Goal: Task Accomplishment & Management: Complete application form

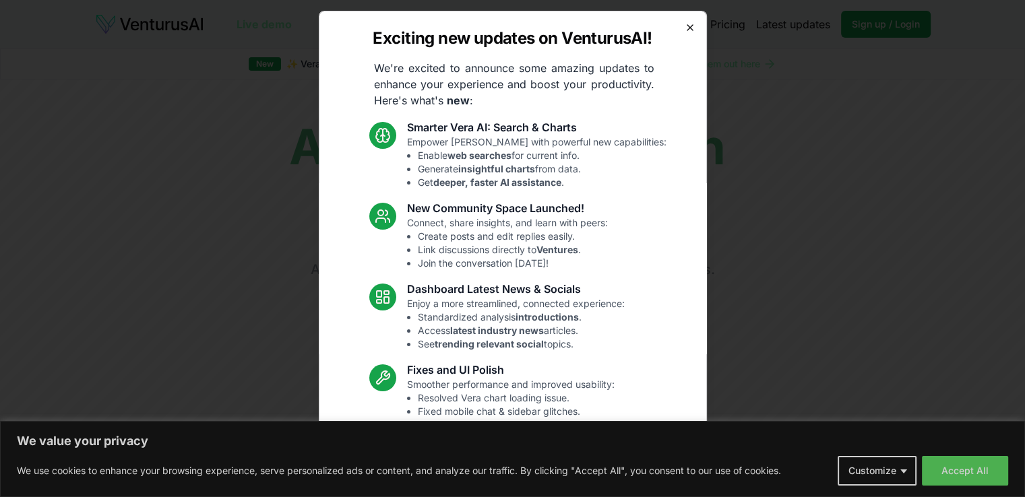
click at [685, 26] on icon "button" at bounding box center [690, 27] width 11 height 11
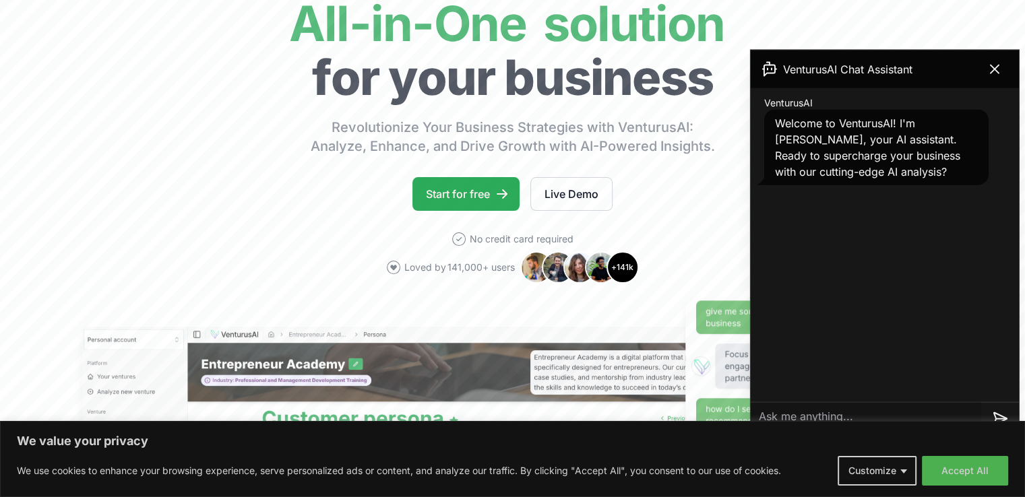
scroll to position [121, 0]
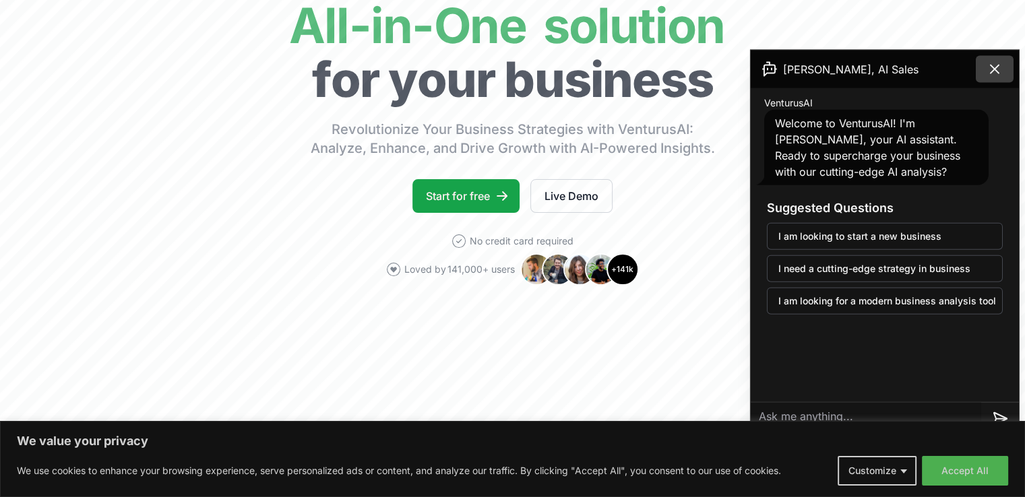
click at [990, 65] on icon at bounding box center [994, 69] width 8 height 8
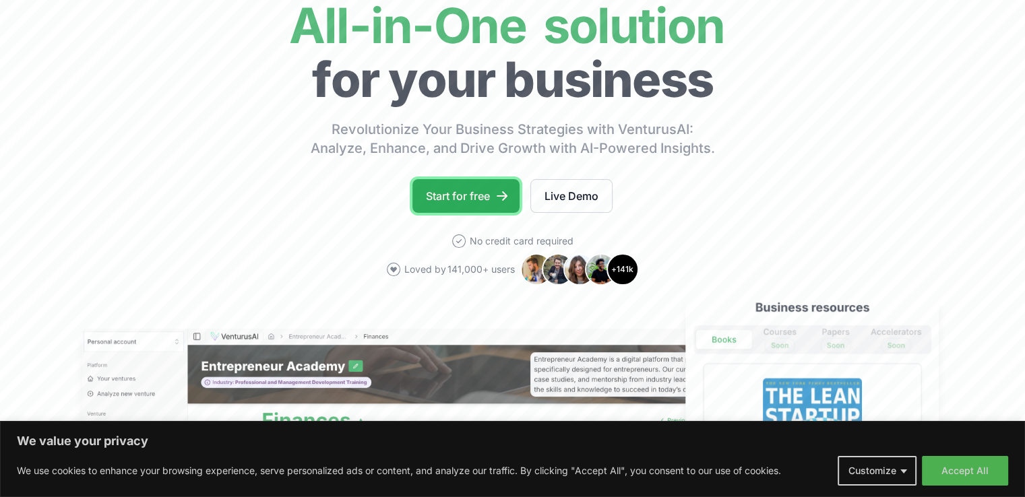
click at [466, 189] on link "Start for free" at bounding box center [465, 196] width 107 height 34
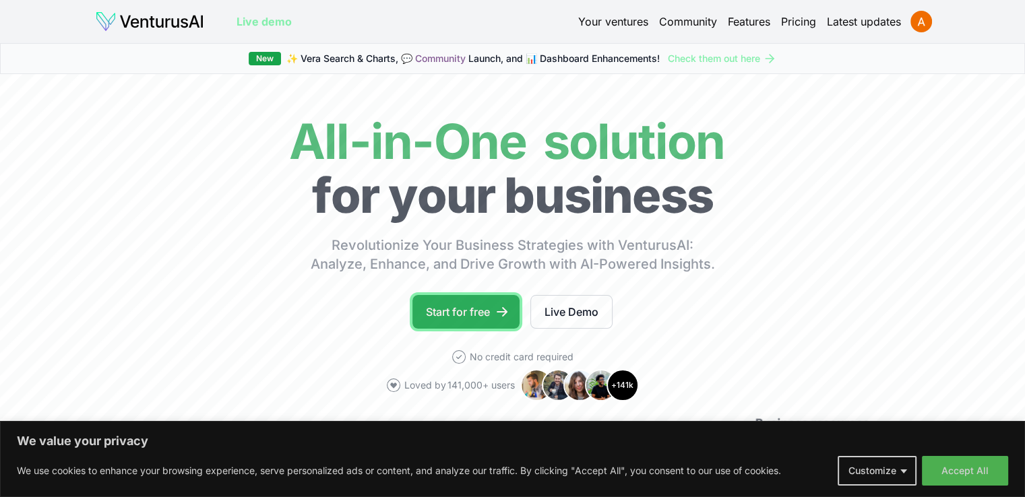
click at [452, 309] on link "Start for free" at bounding box center [465, 312] width 107 height 34
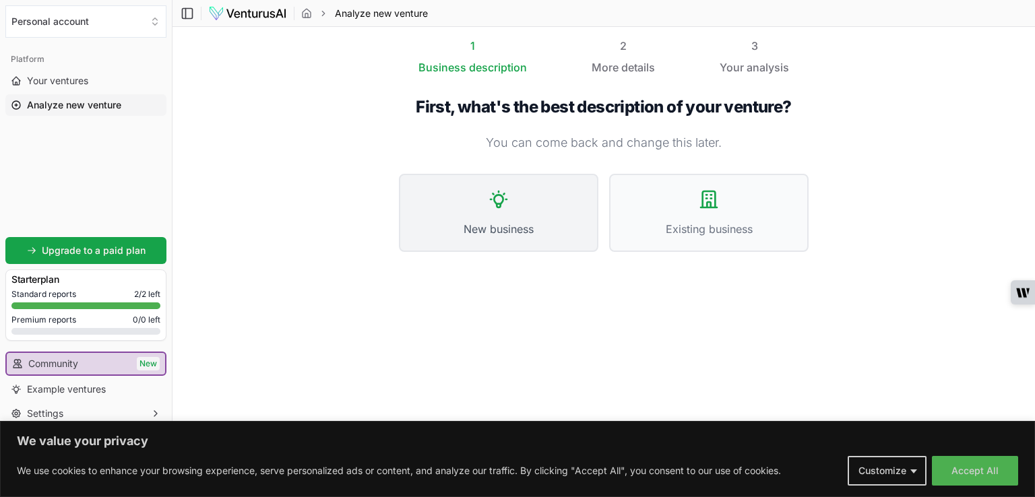
click at [540, 207] on button "New business" at bounding box center [498, 213] width 199 height 78
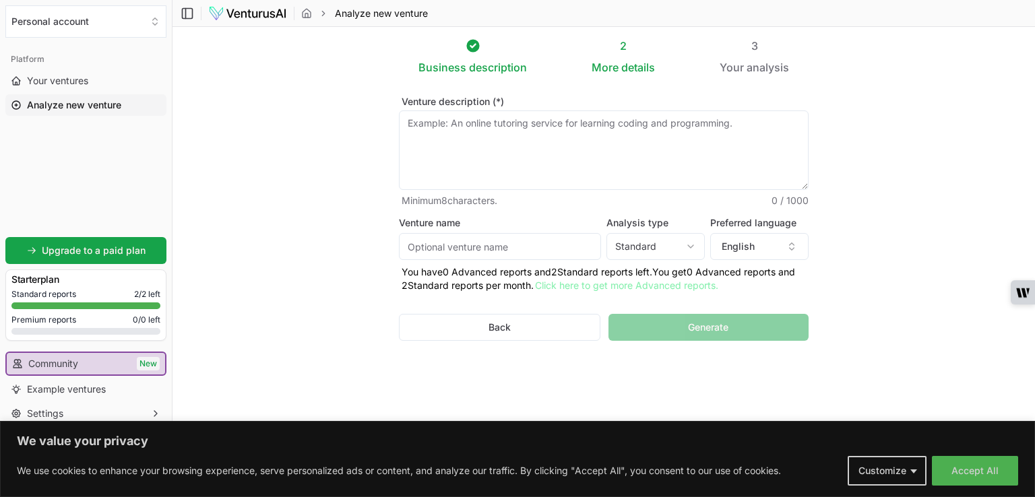
click at [459, 129] on textarea "Venture description (*)" at bounding box center [604, 149] width 410 height 79
paste textarea "Homee is a digital home management platform designed for modern homeowners. It …"
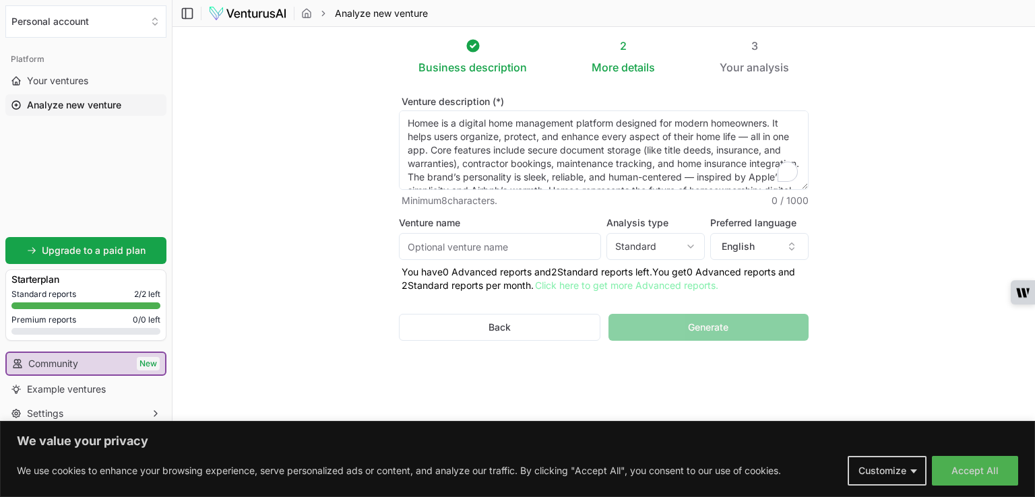
scroll to position [61, 0]
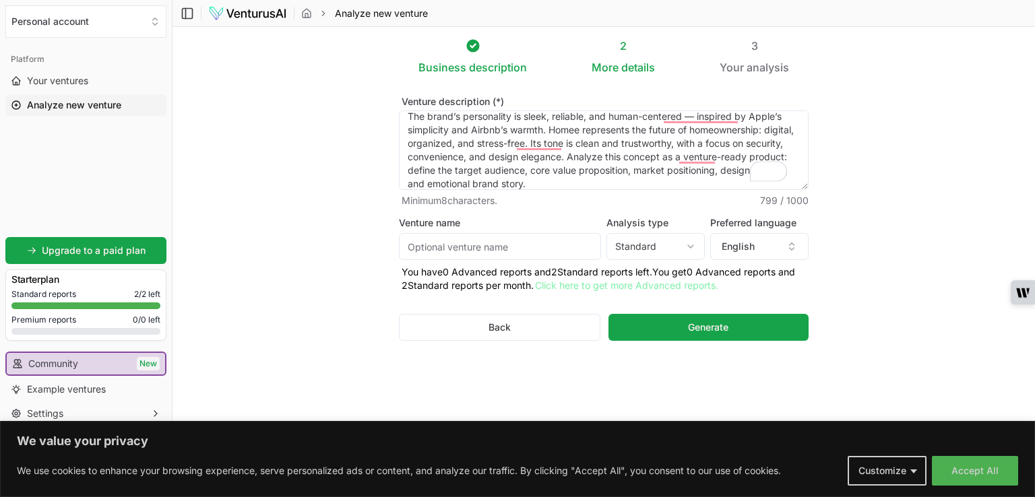
type textarea "Homee is a digital home management platform designed for modern homeowners. It …"
click at [437, 245] on input "Venture name" at bounding box center [500, 246] width 202 height 27
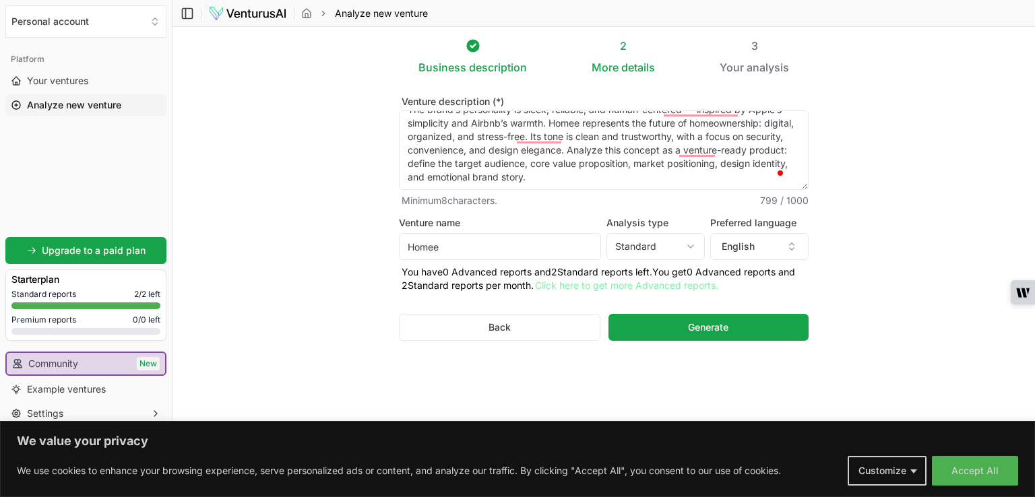
type input "Homee"
click at [664, 247] on html "We value your privacy We use cookies to enhance your browsing experience, serve…" at bounding box center [517, 248] width 1035 height 497
select select "advanced"
click at [664, 270] on body "We value your privacy We use cookies to enhance your browsing experience, serve…" at bounding box center [517, 248] width 1035 height 497
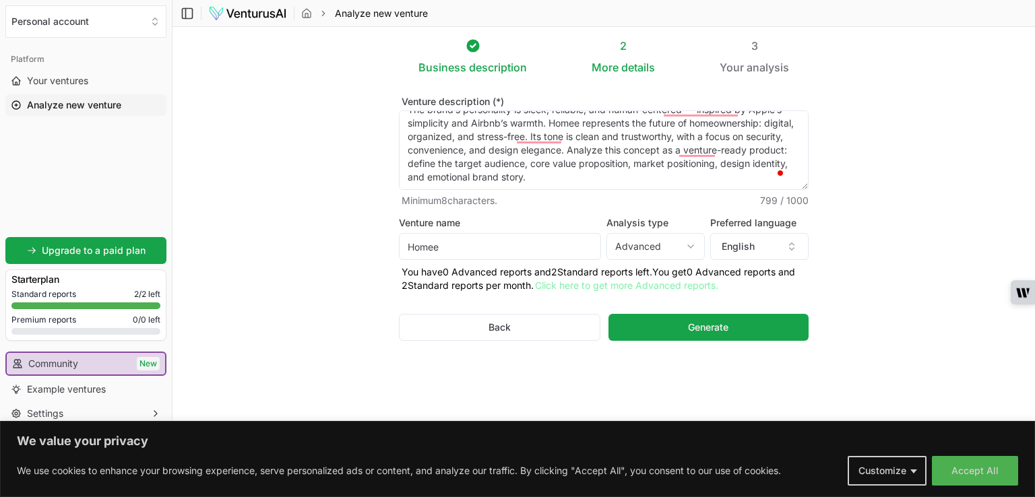
click at [664, 270] on p "You have 0 Advanced reports and 2 Standard reports left. Y ou get 0 Advanced re…" at bounding box center [604, 278] width 410 height 27
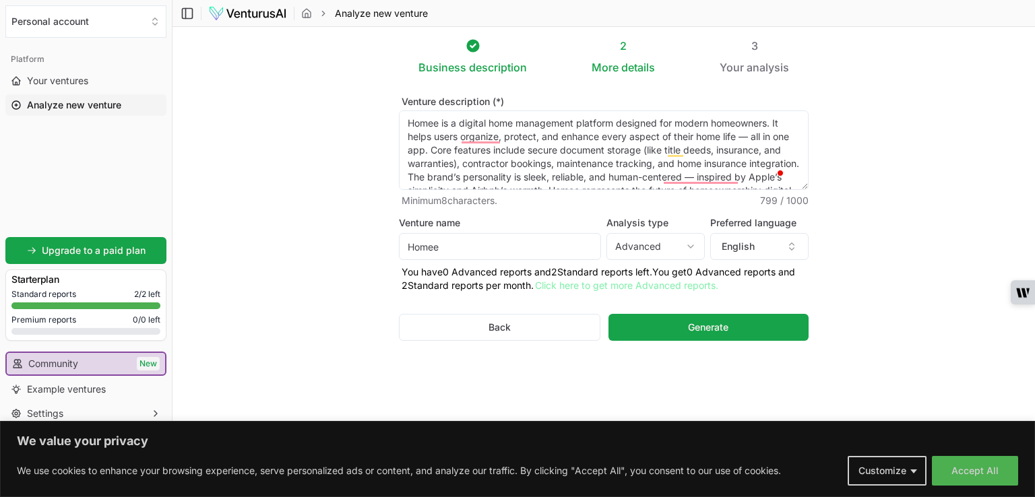
click at [499, 145] on textarea "Homee is a digital home management platform designed for modern homeowners. It …" at bounding box center [604, 149] width 410 height 79
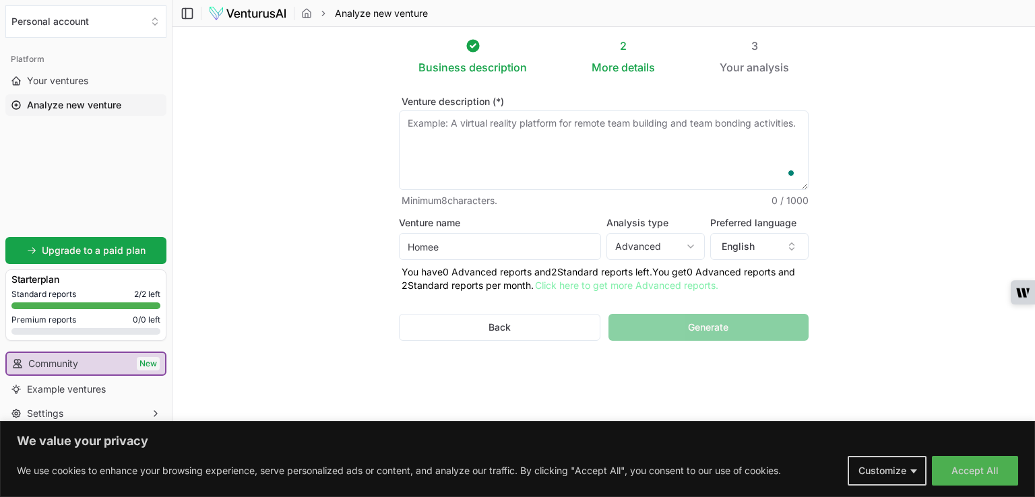
paste textarea "Homee is a house sitting and home management platform designed to give homeowne…"
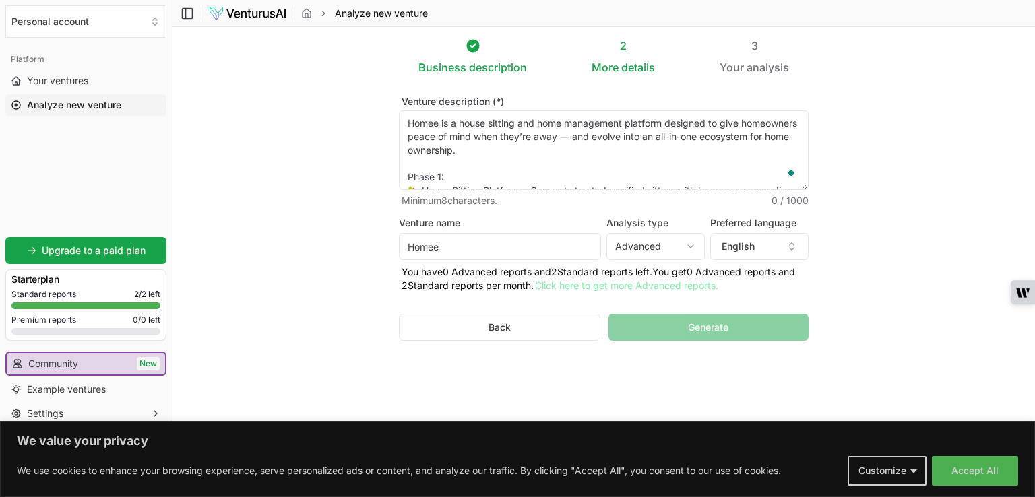
scroll to position [209, 0]
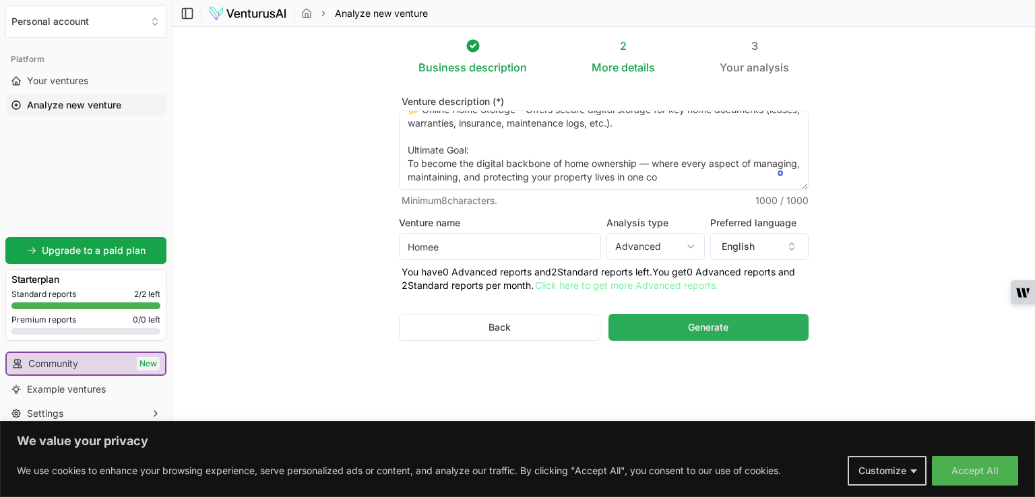
type textarea "Homee is a house sitting and home management platform designed to give homeowne…"
click at [632, 331] on button "Generate" at bounding box center [708, 327] width 200 height 27
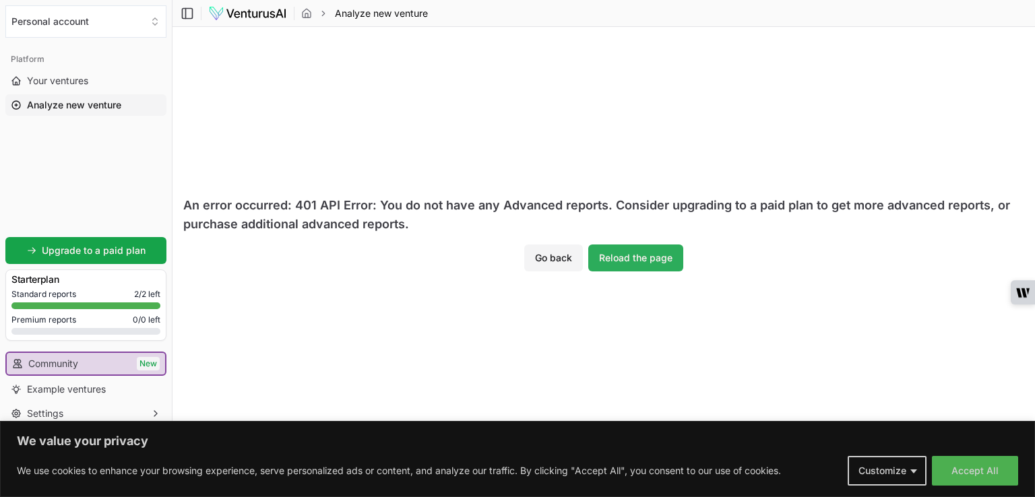
click at [631, 269] on button "Reload the page" at bounding box center [635, 258] width 95 height 27
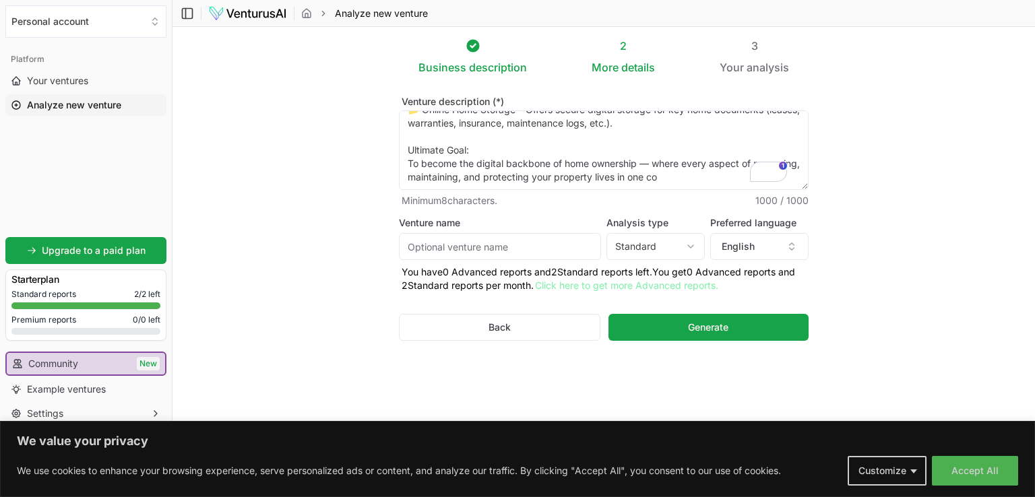
scroll to position [215, 0]
click at [721, 175] on textarea "Venture description (*)" at bounding box center [604, 149] width 410 height 79
type textarea "Homee is a house sitting and home management platform designed to give homeowne…"
click at [534, 249] on input "Venture name" at bounding box center [500, 246] width 202 height 27
type input "Homee"
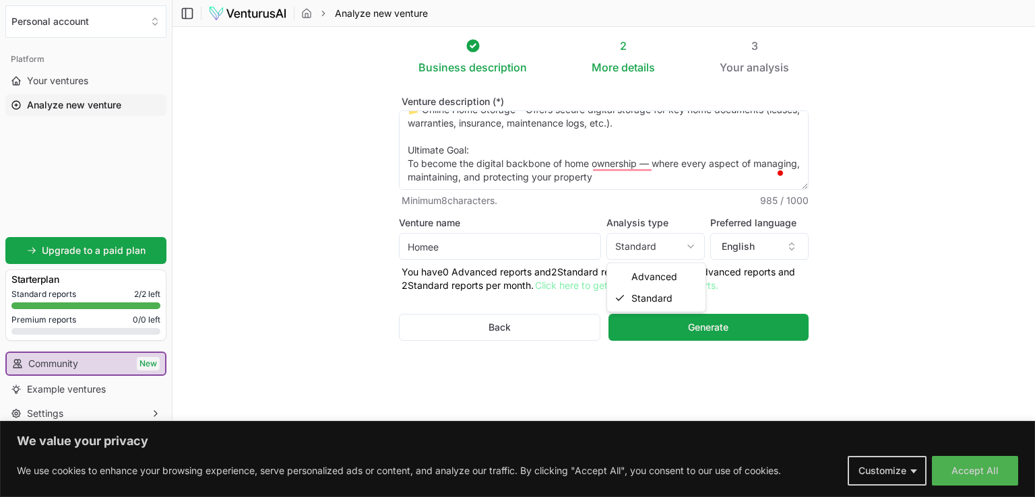
click at [680, 248] on html "We value your privacy We use cookies to enhance your browsing experience, serve…" at bounding box center [517, 248] width 1035 height 497
select select "advanced"
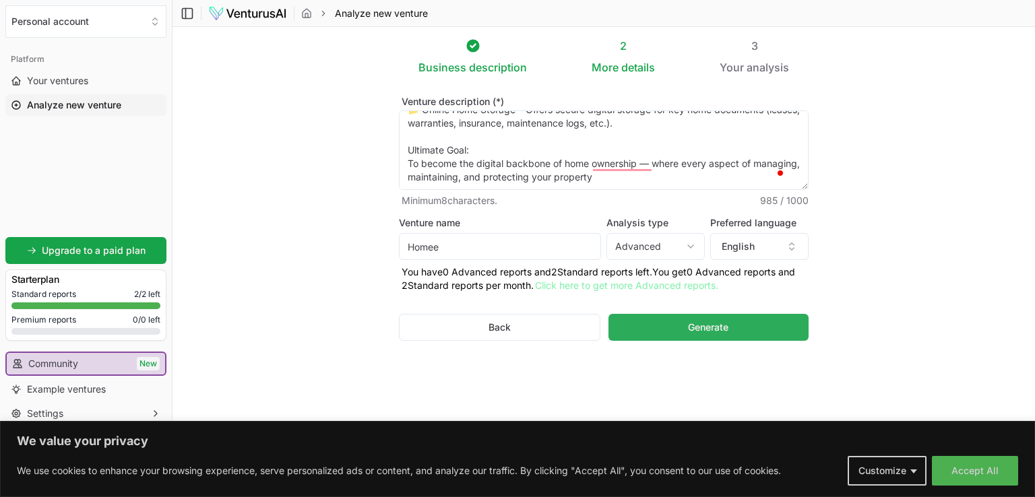
click at [672, 319] on button "Generate" at bounding box center [708, 327] width 200 height 27
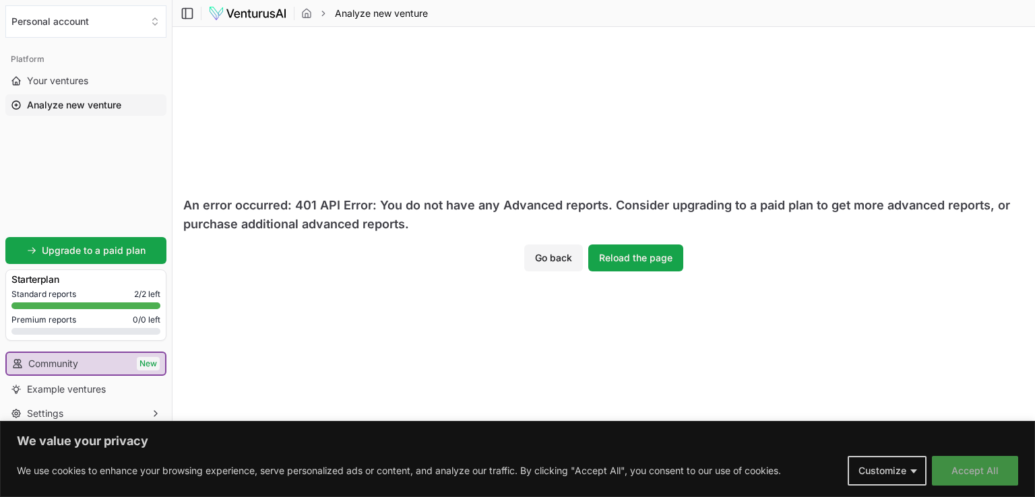
click at [988, 480] on button "Accept All" at bounding box center [975, 471] width 86 height 30
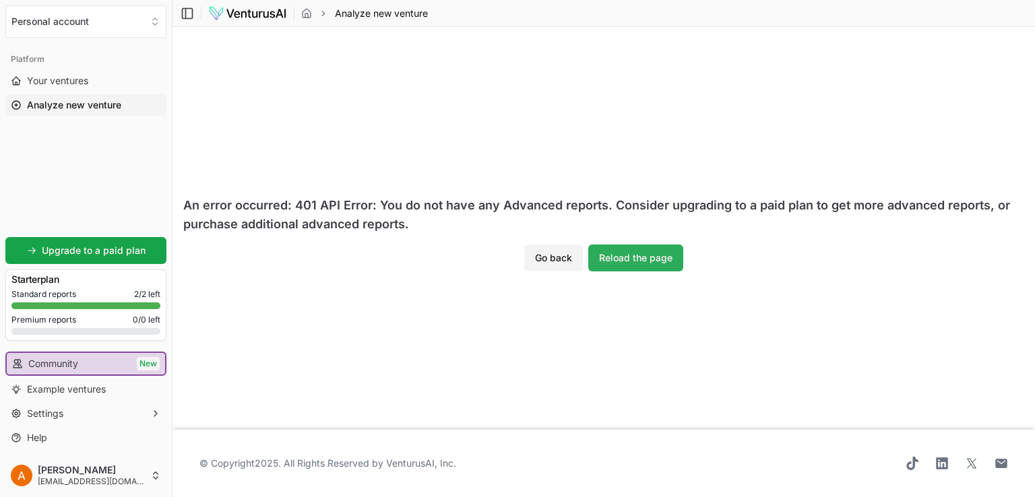
click at [629, 255] on button "Reload the page" at bounding box center [635, 258] width 95 height 27
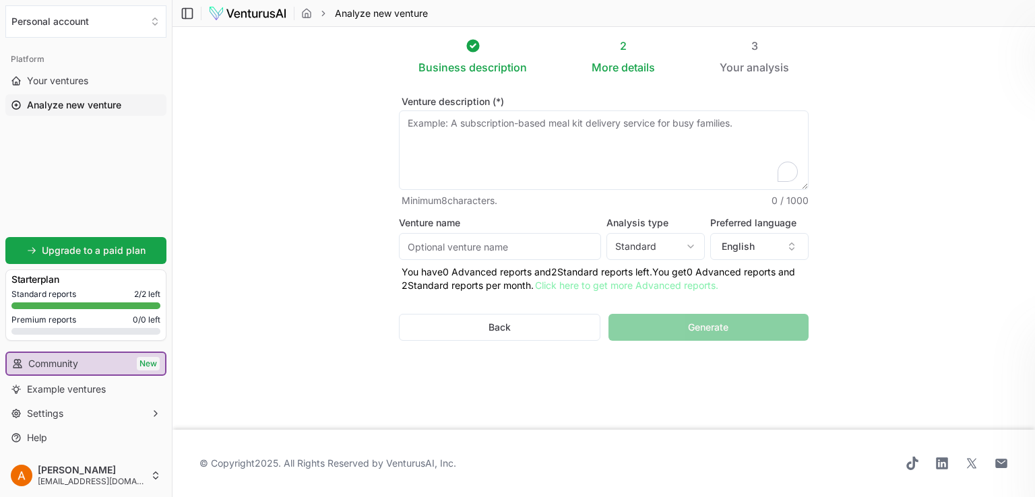
drag, startPoint x: 0, startPoint y: 0, endPoint x: 548, endPoint y: 152, distance: 569.0
click at [548, 152] on textarea "Venture description (*)" at bounding box center [604, 149] width 410 height 79
paste textarea "Homee is a house sitting and home management platform designed to give homeowne…"
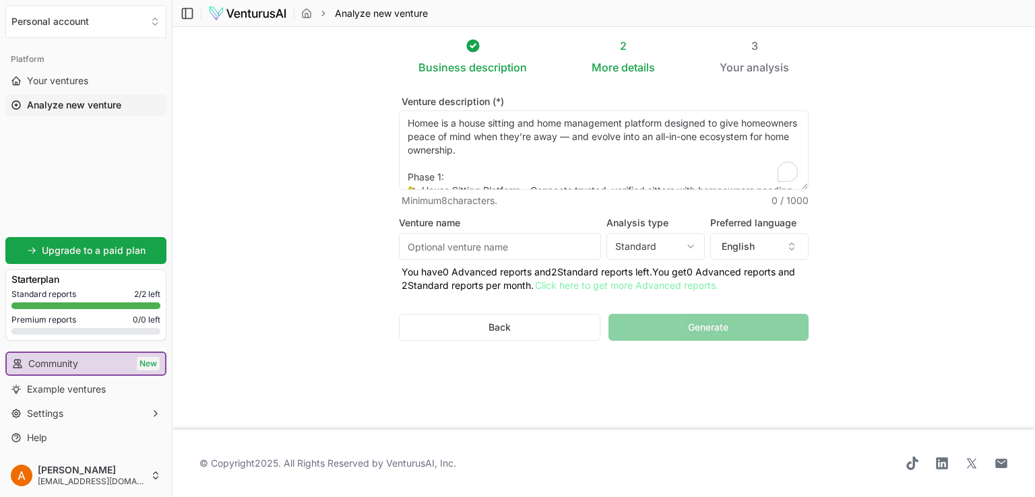
scroll to position [209, 0]
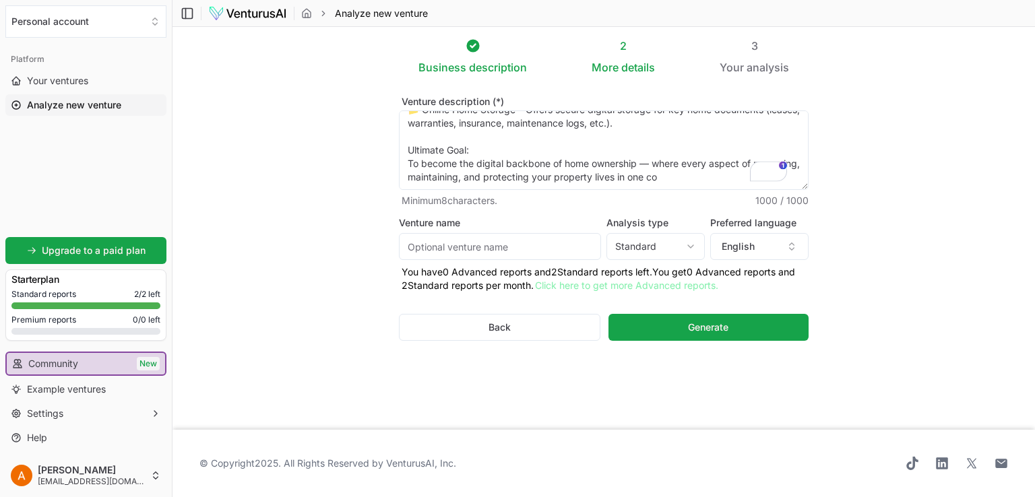
type textarea "Homee is a house sitting and home management platform designed to give homeowne…"
click at [503, 245] on input "Venture name" at bounding box center [500, 246] width 202 height 27
type input "Homee"
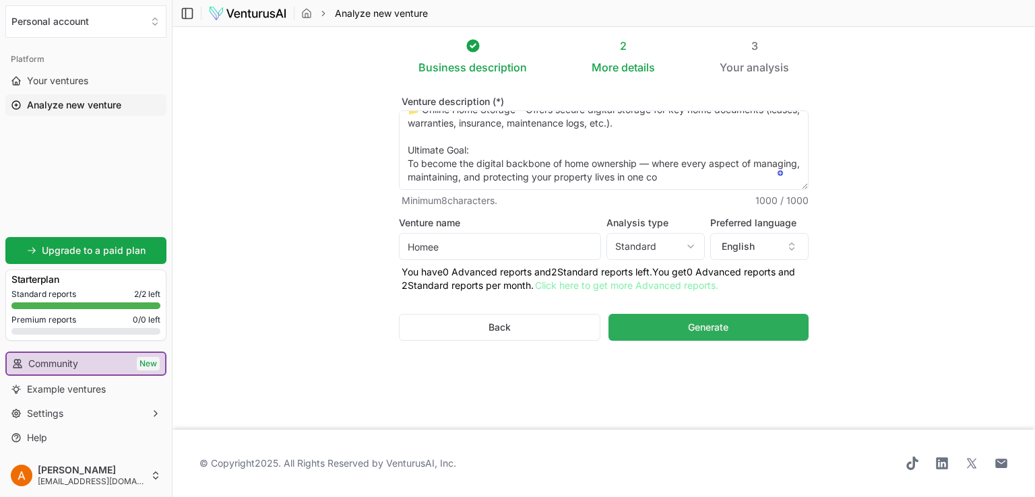
click at [671, 327] on button "Generate" at bounding box center [708, 327] width 200 height 27
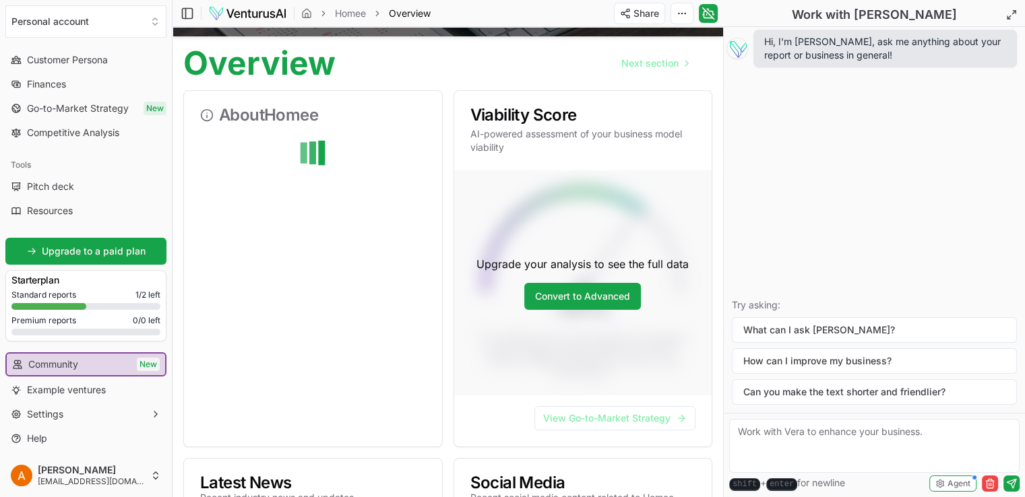
scroll to position [117, 0]
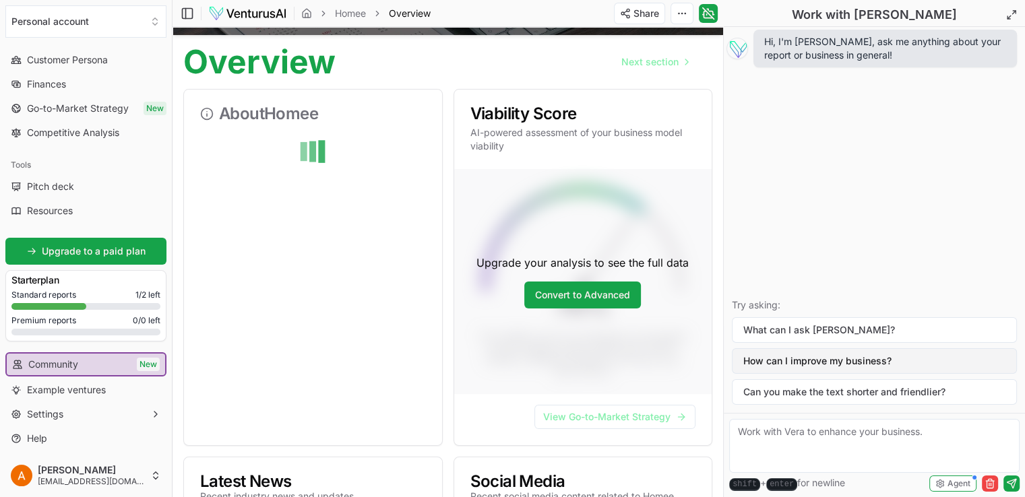
click at [825, 362] on button "How can I improve my business?" at bounding box center [874, 361] width 285 height 26
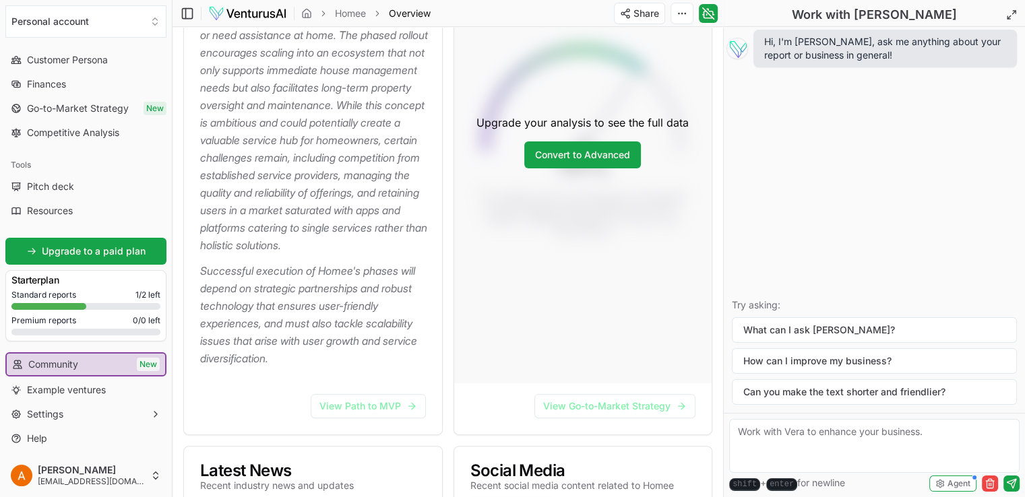
scroll to position [387, 0]
click at [368, 418] on link "View Path to MVP" at bounding box center [368, 405] width 115 height 24
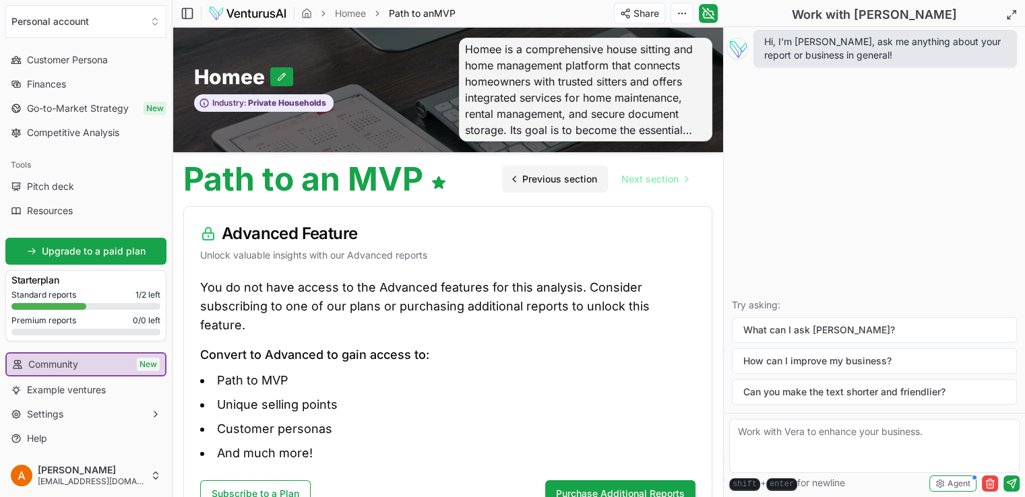
click at [556, 191] on link "Previous section" at bounding box center [555, 179] width 106 height 27
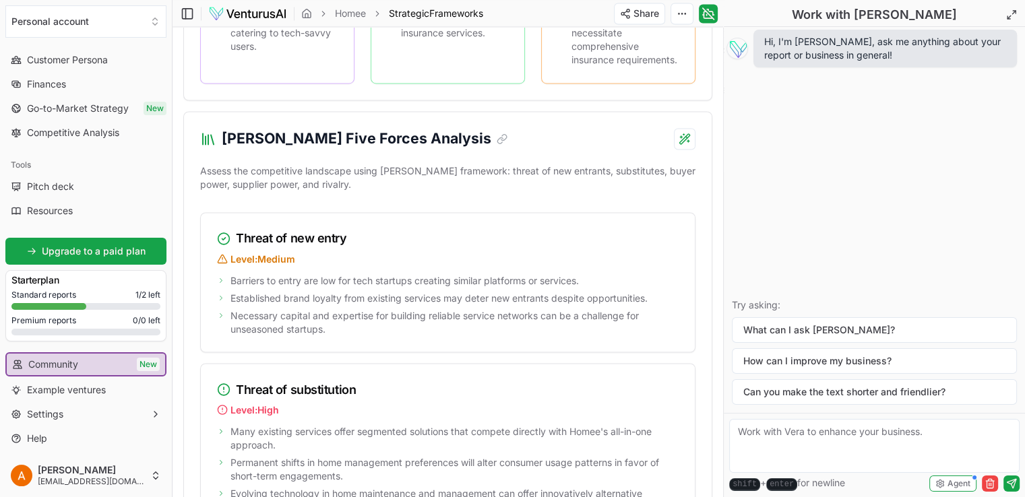
scroll to position [2301, 0]
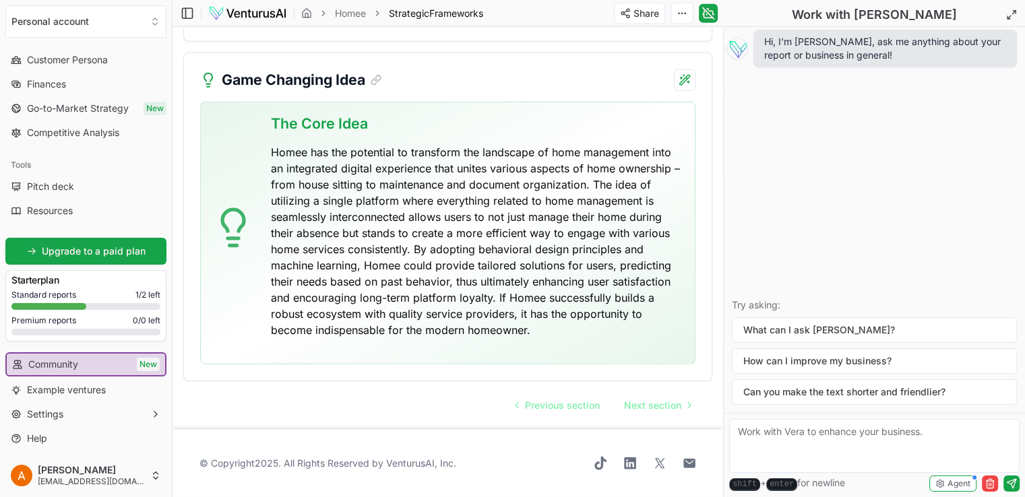
scroll to position [3943, 0]
click at [644, 397] on link "Next section" at bounding box center [657, 405] width 88 height 27
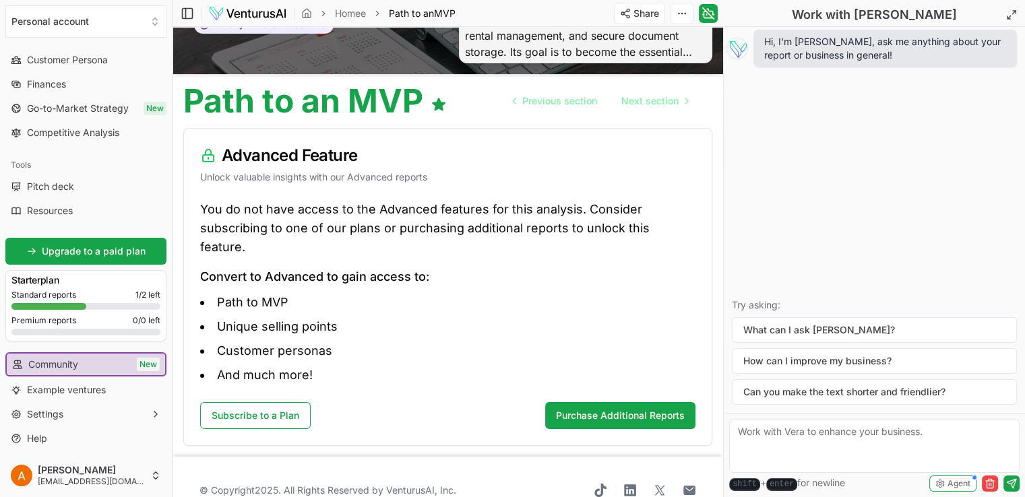
scroll to position [86, 0]
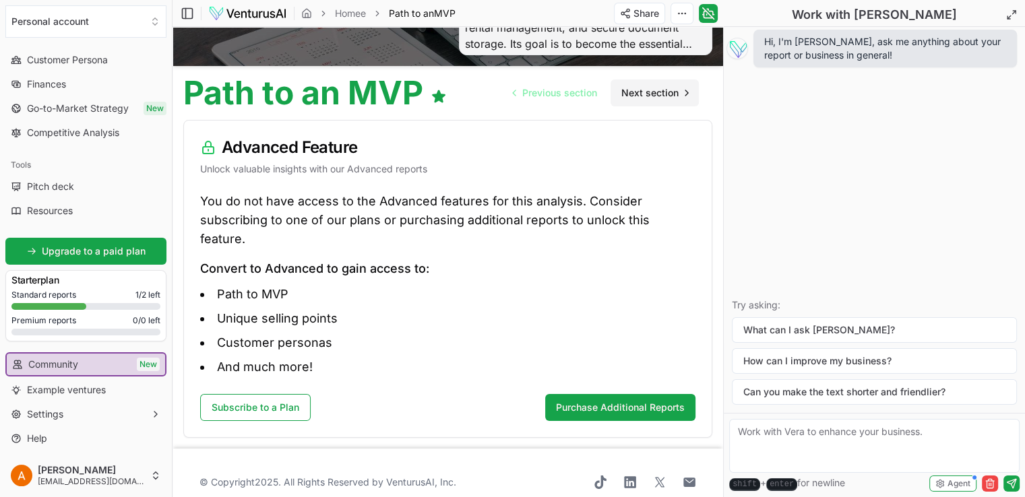
click at [687, 90] on icon "Go to next page" at bounding box center [686, 93] width 11 height 11
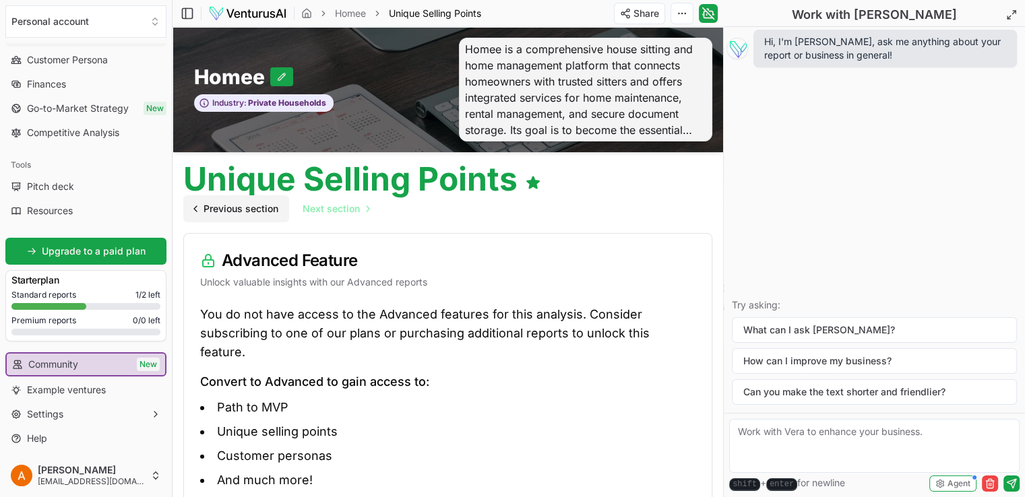
scroll to position [16, 0]
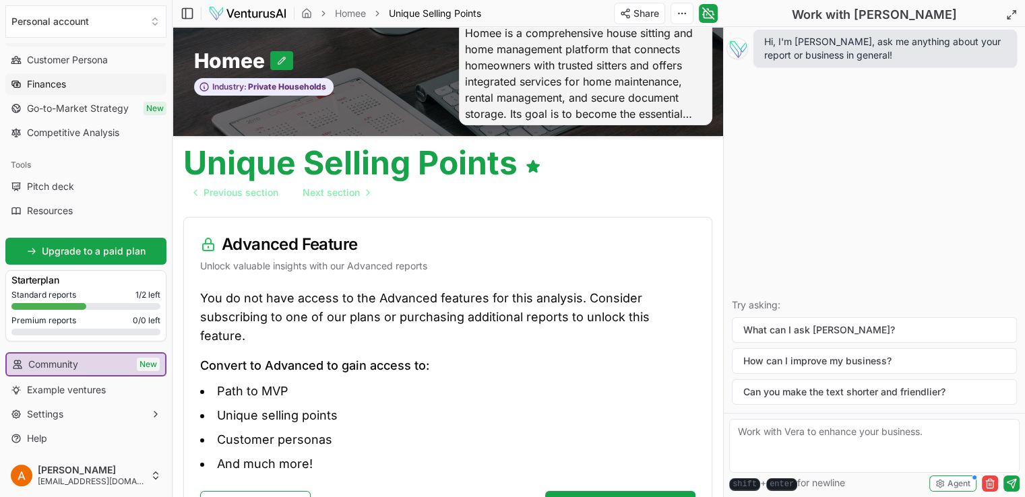
click at [71, 83] on link "Finances" at bounding box center [85, 84] width 161 height 22
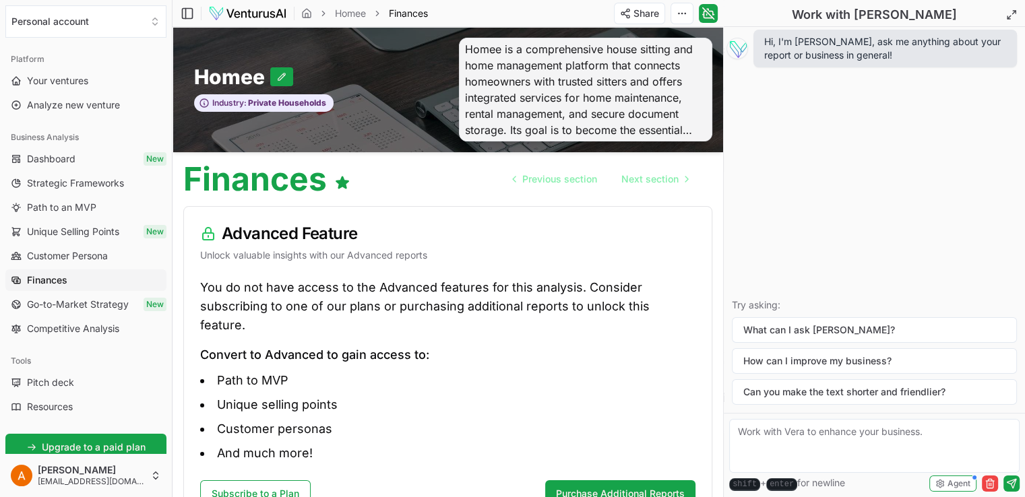
click at [88, 153] on link "Dashboard New" at bounding box center [85, 159] width 161 height 22
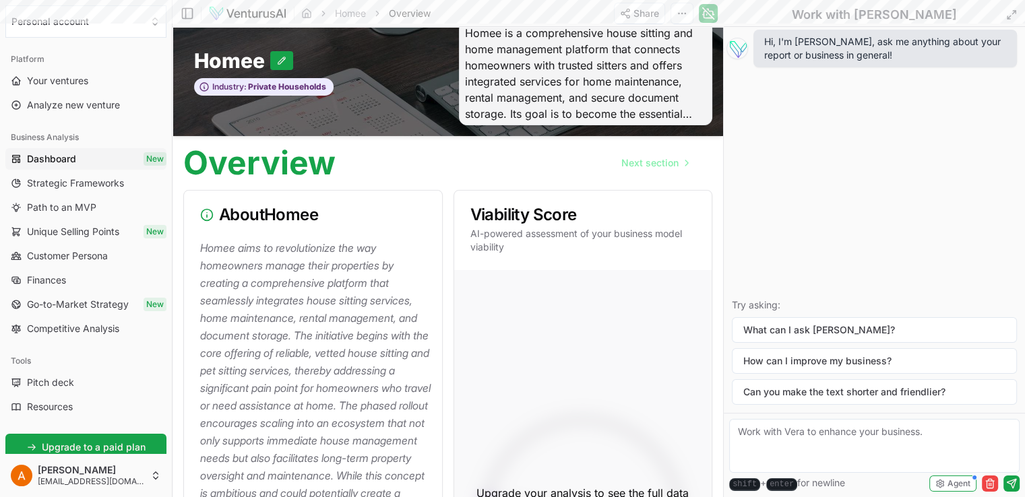
scroll to position [387, 0]
